Goal: Transaction & Acquisition: Download file/media

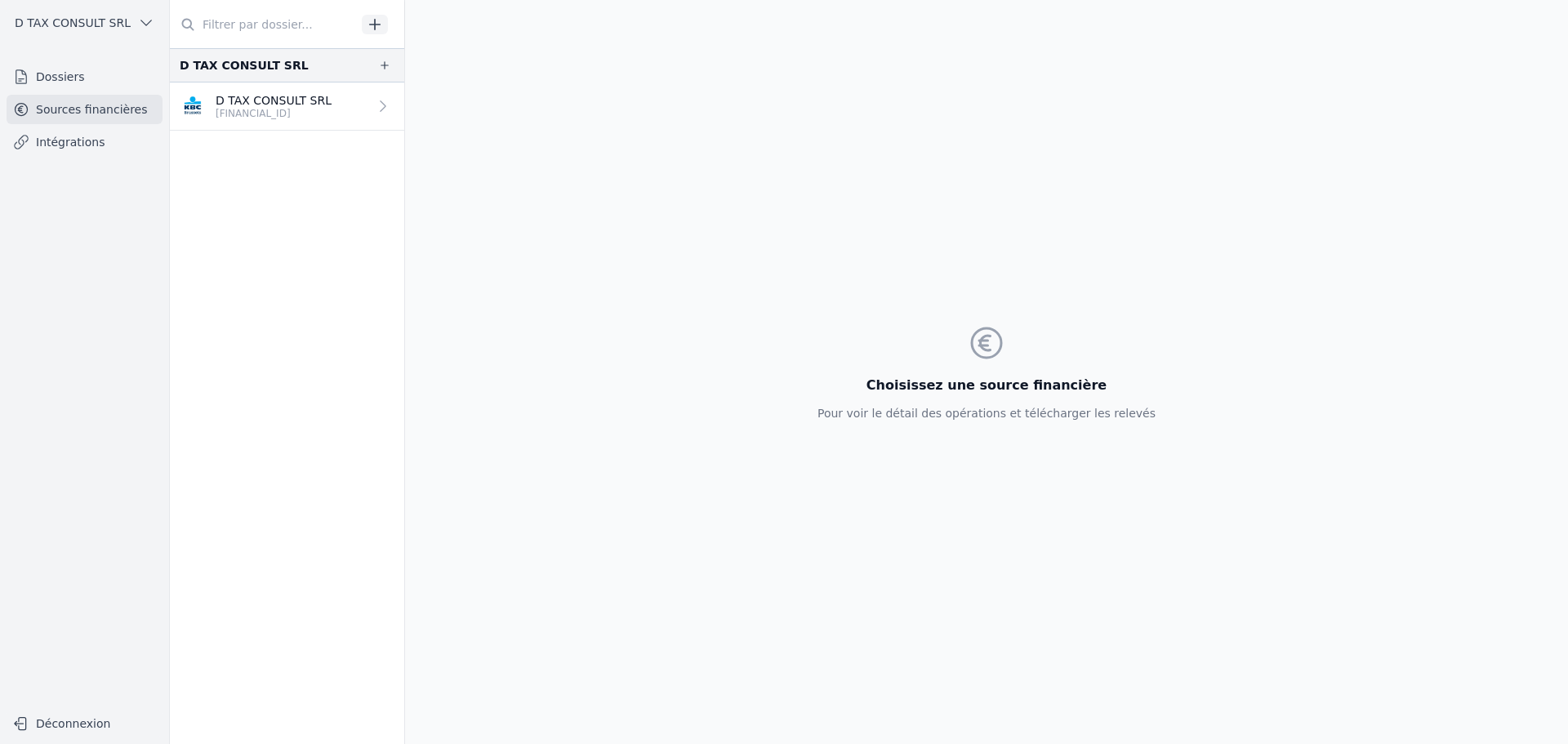
click at [270, 98] on p "D TAX CONSULT SRL" at bounding box center [273, 100] width 116 height 16
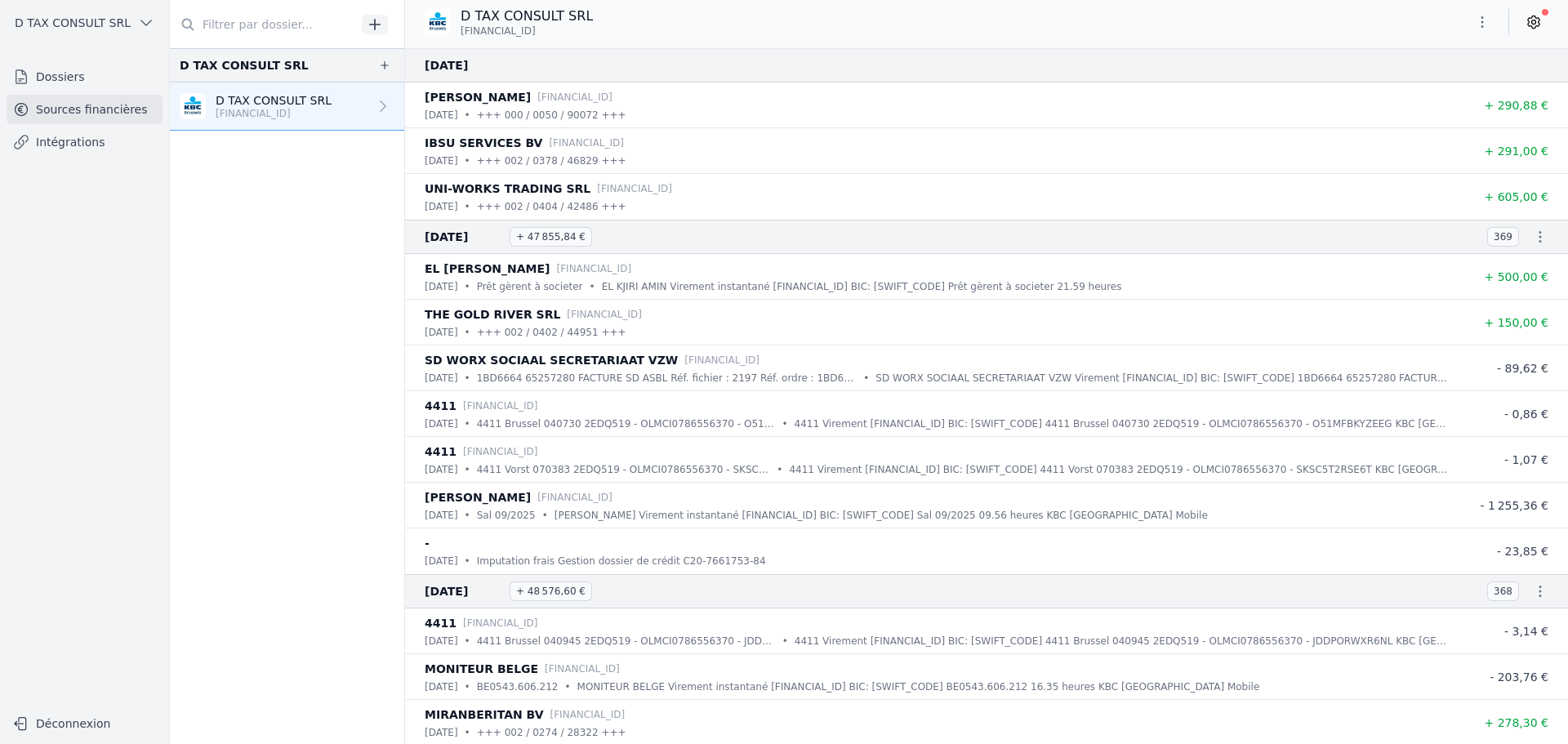
click at [1533, 241] on icon "button" at bounding box center [1541, 237] width 16 height 16
click at [1519, 262] on link "Télécharger le CODA" at bounding box center [1488, 266] width 144 height 30
click at [1533, 239] on icon "button" at bounding box center [1541, 237] width 16 height 16
click at [1488, 294] on link "Télécharger le PDF" at bounding box center [1488, 296] width 144 height 29
click at [1533, 592] on icon "button" at bounding box center [1541, 591] width 16 height 16
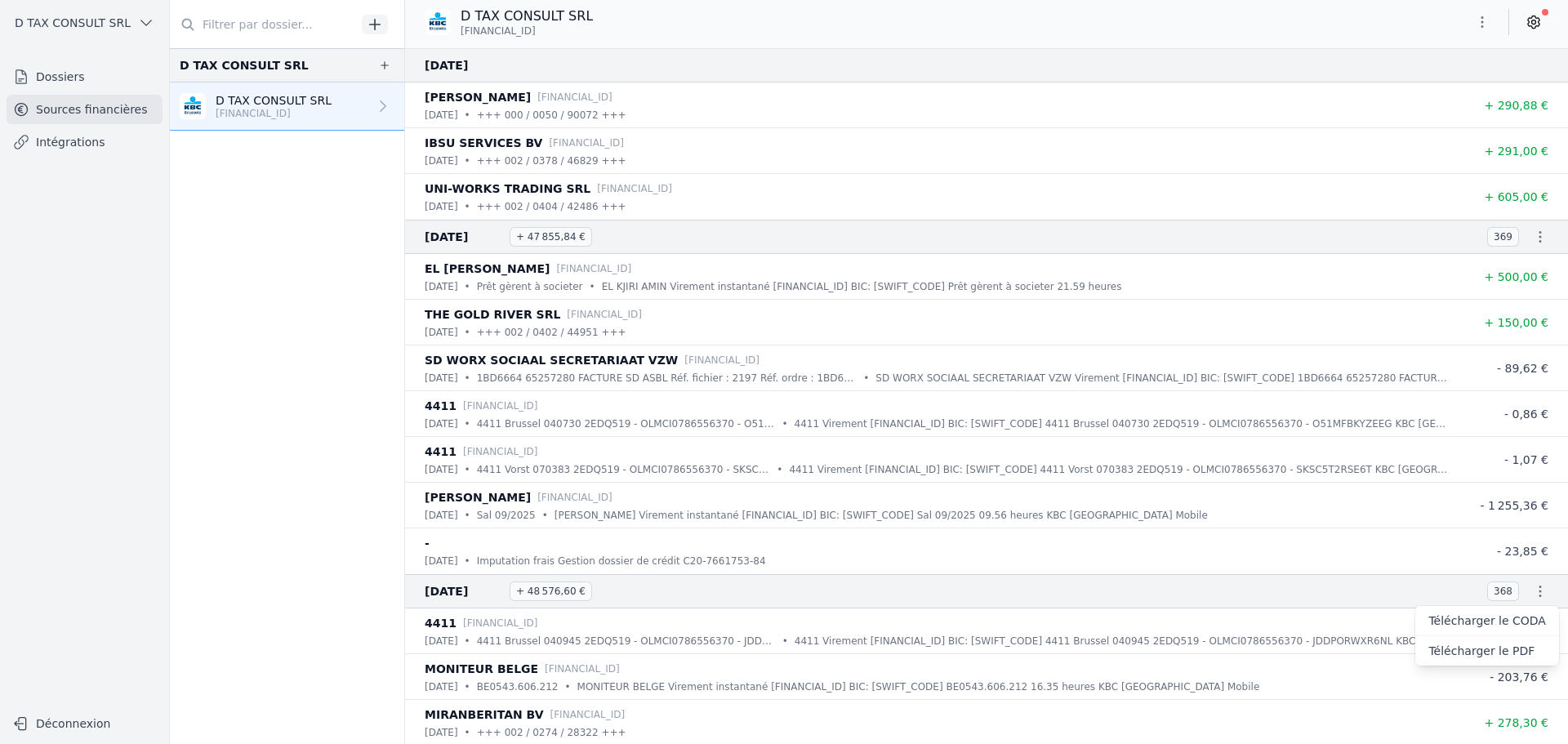
click at [1505, 624] on link "Télécharger le CODA" at bounding box center [1488, 621] width 144 height 30
click at [1535, 594] on icon "button" at bounding box center [1541, 591] width 16 height 16
click at [1503, 647] on link "Télécharger le PDF" at bounding box center [1488, 650] width 144 height 29
